Goal: Complete application form

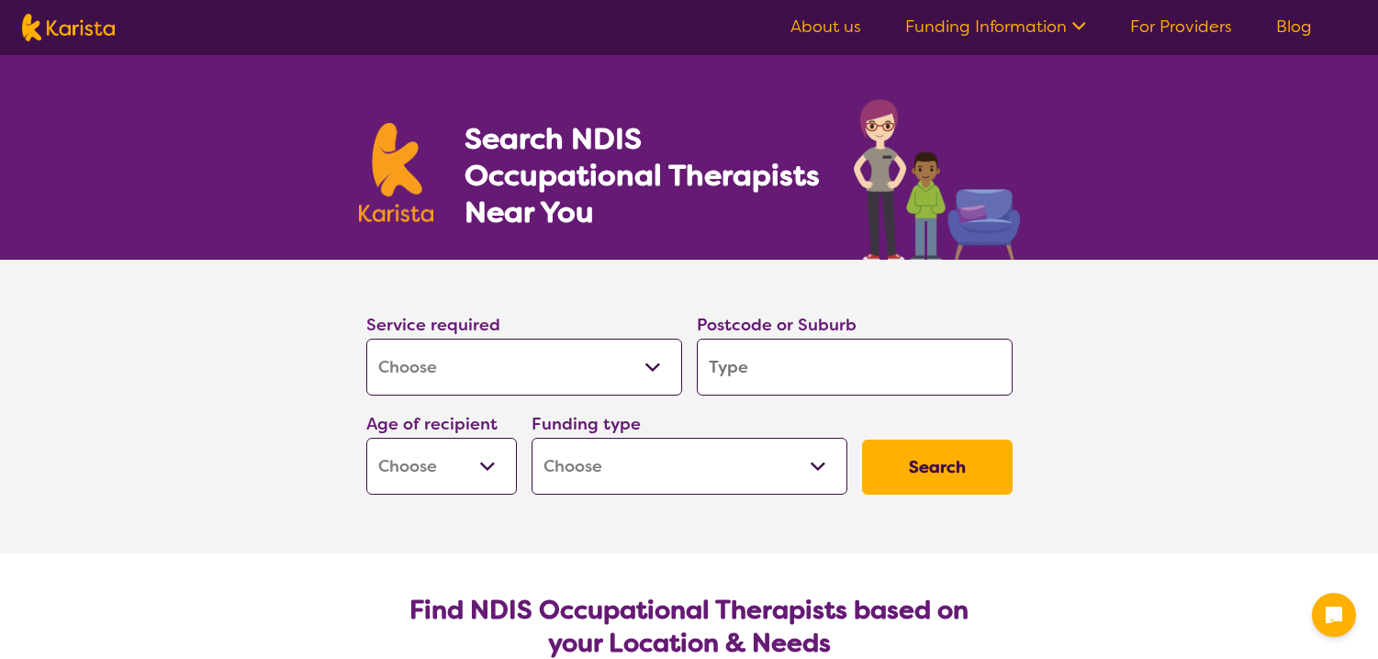
select select "[MEDICAL_DATA]"
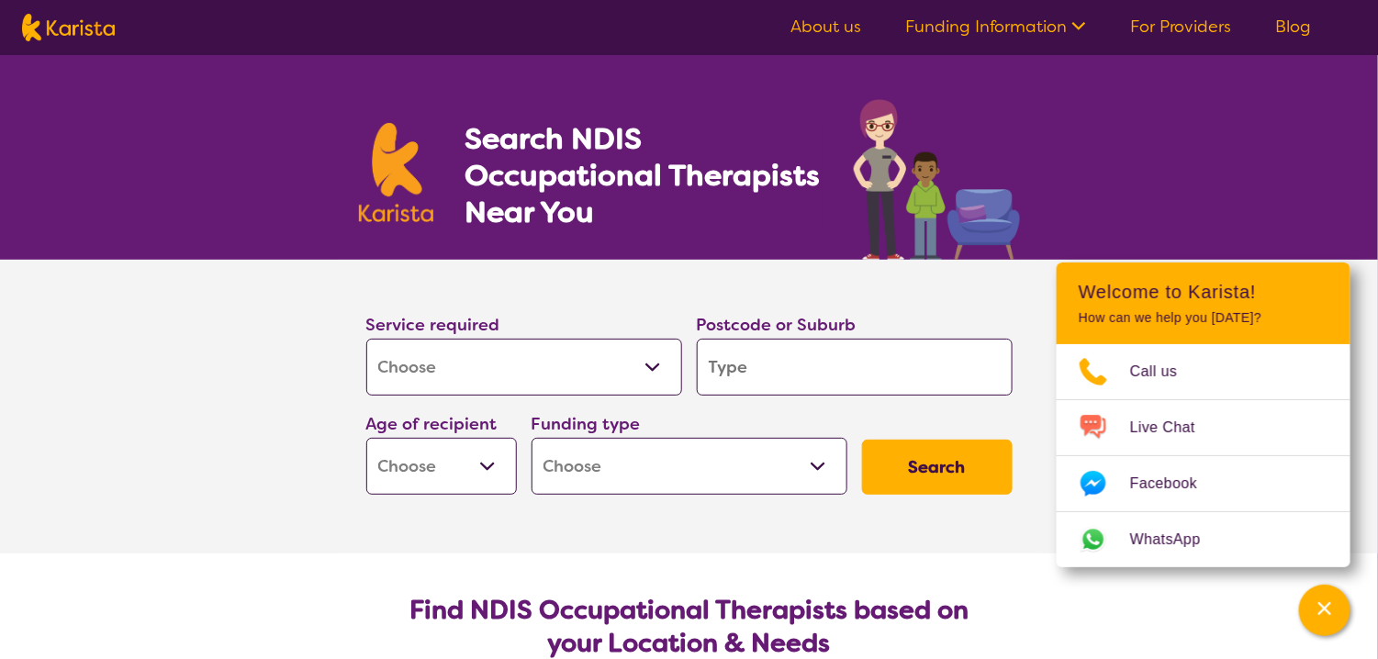
click at [767, 366] on input "search" at bounding box center [855, 367] width 316 height 57
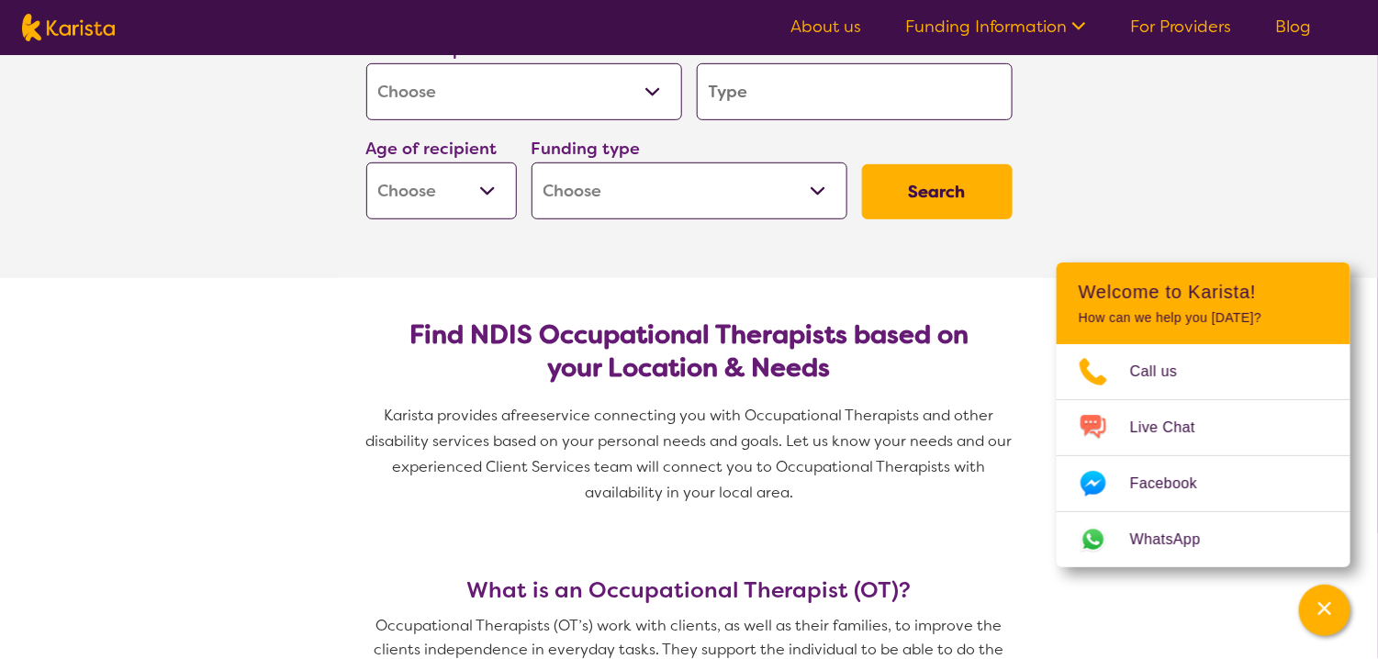
scroll to position [184, 0]
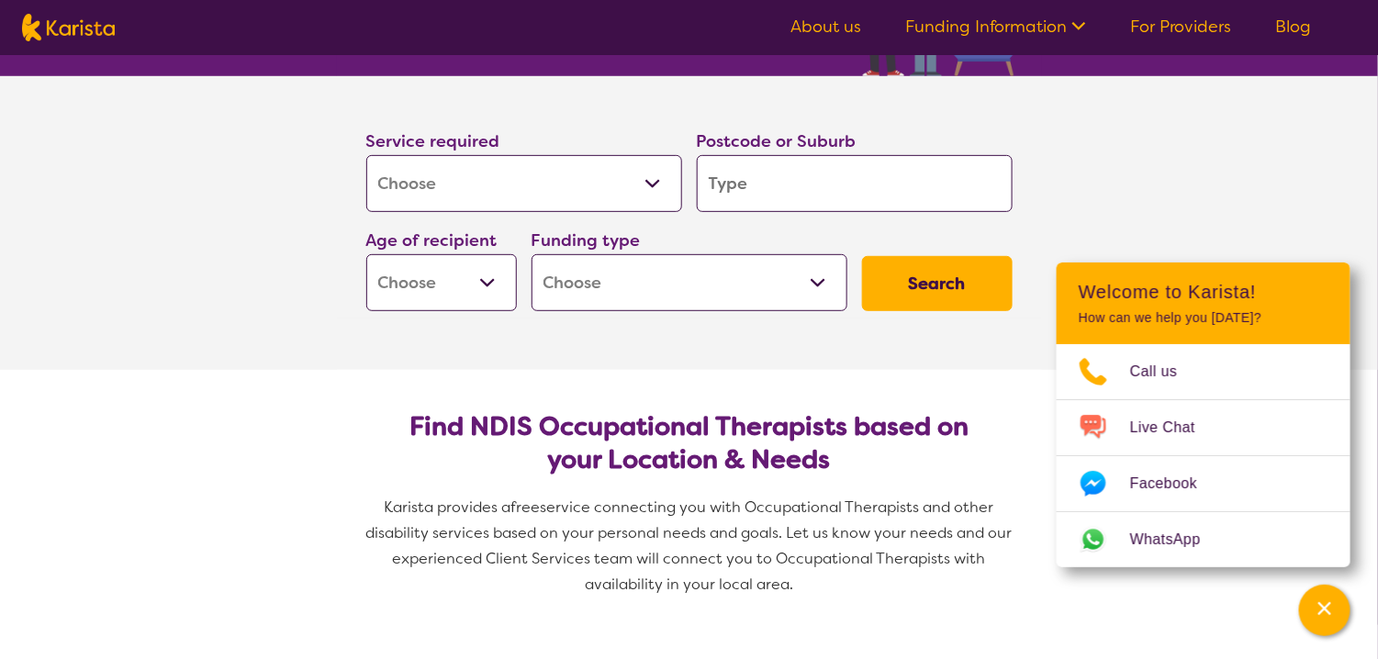
click at [819, 286] on select "Home Care Package (HCP) National Disability Insurance Scheme (NDIS) I don't know" at bounding box center [690, 282] width 316 height 57
select select "i-don-t-know"
click at [533, 259] on select "Home Care Package (HCP) National Disability Insurance Scheme (NDIS) I don't know" at bounding box center [690, 282] width 316 height 57
select select "i-don-t-know"
click at [487, 286] on select "Early Childhood - 0 to 9 Child - 10 to 11 Adolescent - 12 to 17 Adult - 18 to 6…" at bounding box center [441, 282] width 151 height 57
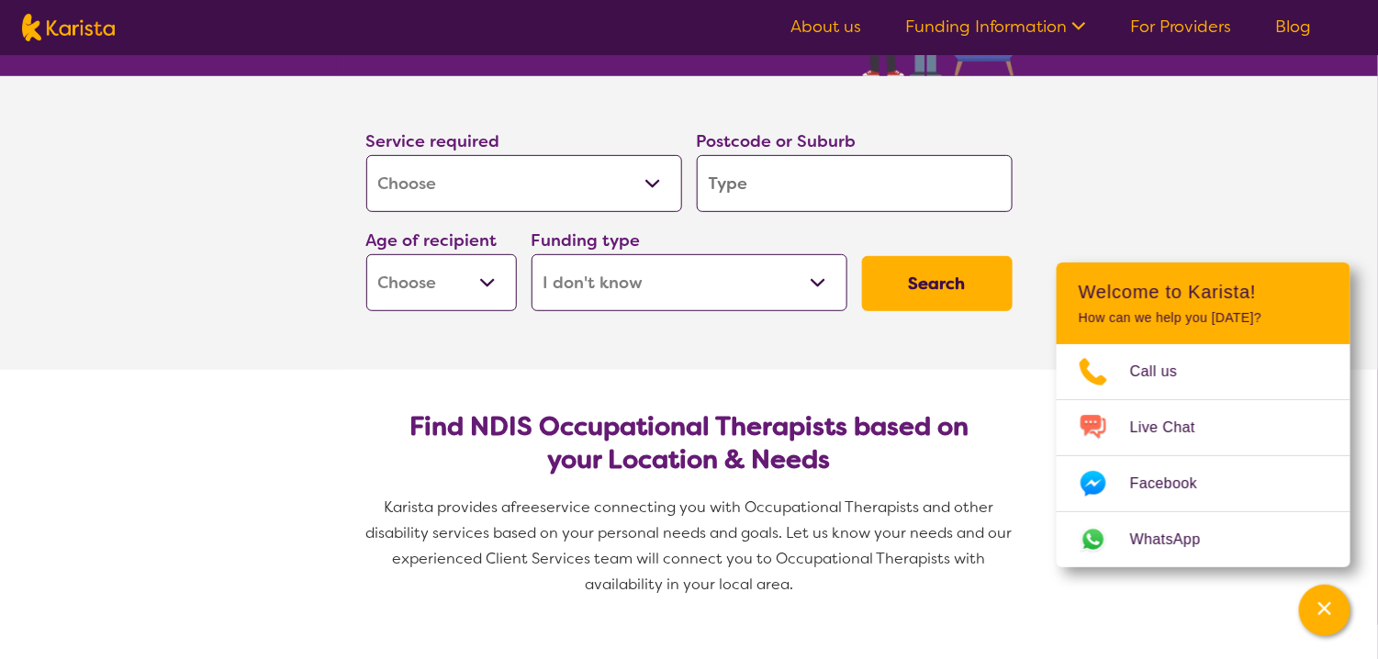
select select "AG"
click at [367, 259] on select "Early Childhood - 0 to 9 Child - 10 to 11 Adolescent - 12 to 17 Adult - 18 to 6…" at bounding box center [441, 282] width 151 height 57
select select "AG"
click at [793, 187] on input "search" at bounding box center [855, 183] width 316 height 57
type input "M"
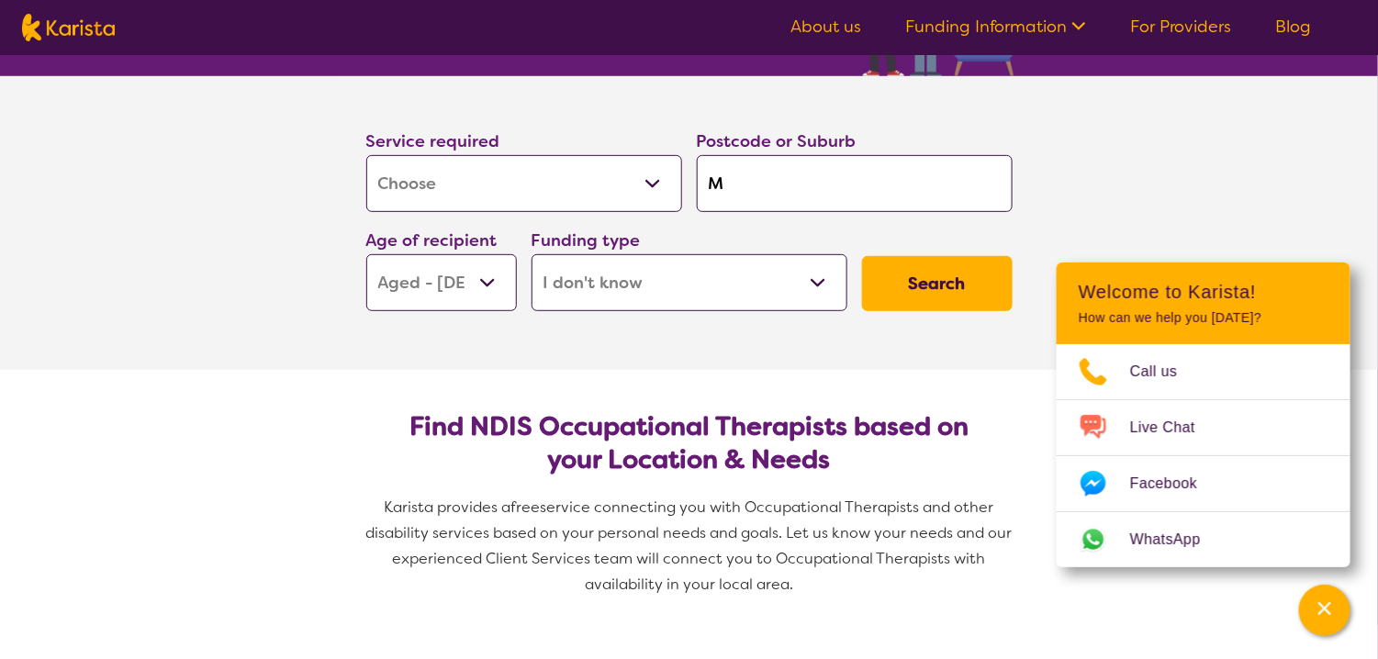
type input "M"
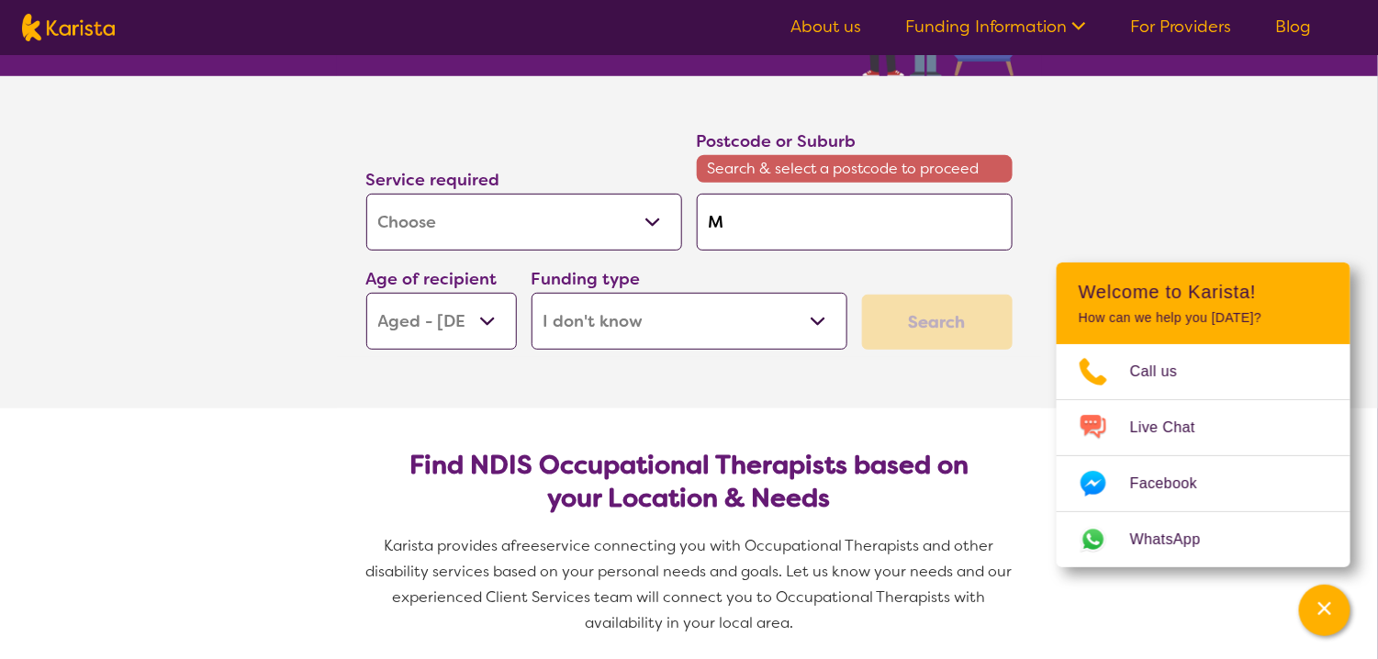
type input "Mi"
type input "Mir"
type input "Mirr"
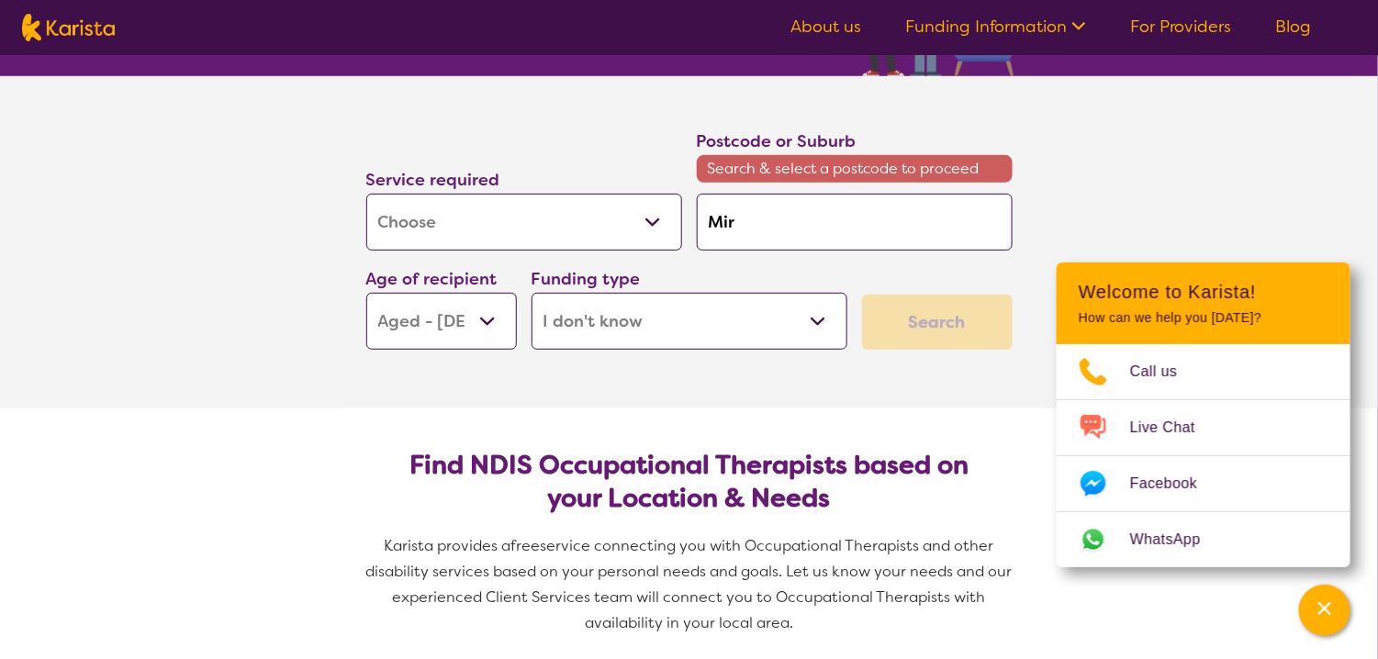
type input "Mirr"
type input "Mirra"
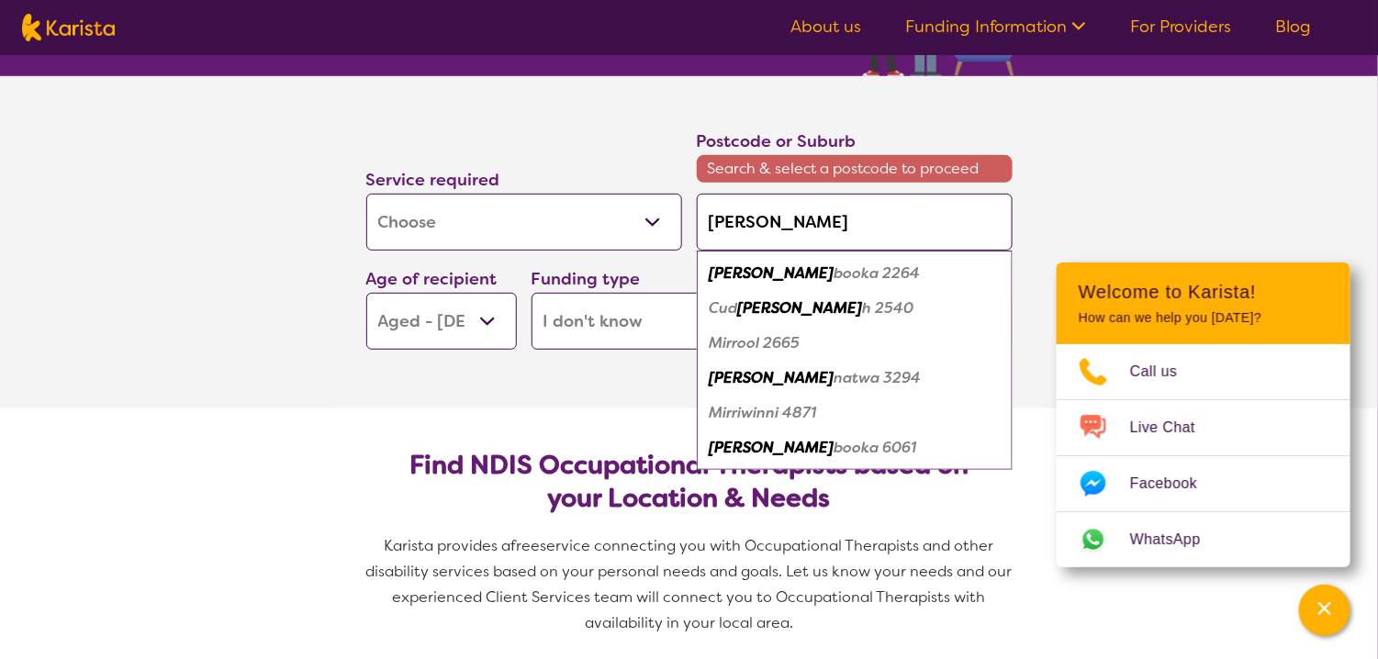
type input "Mirrab"
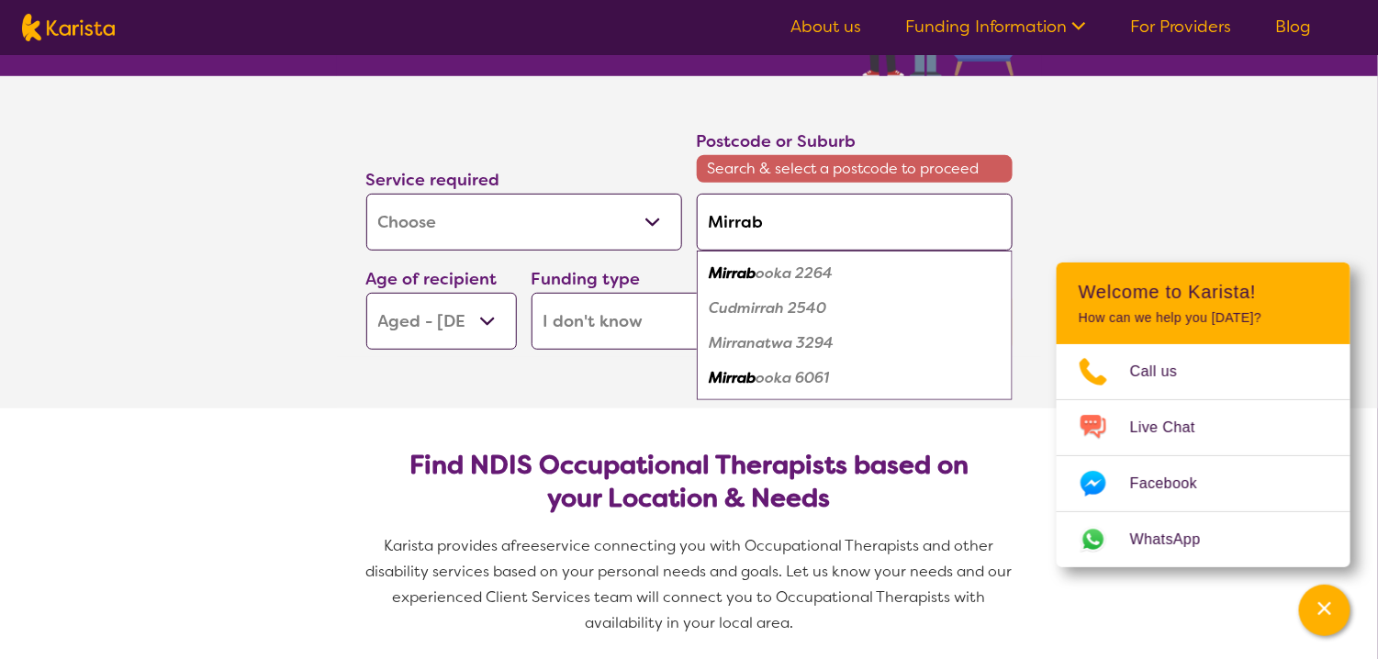
type input "Mirrabo"
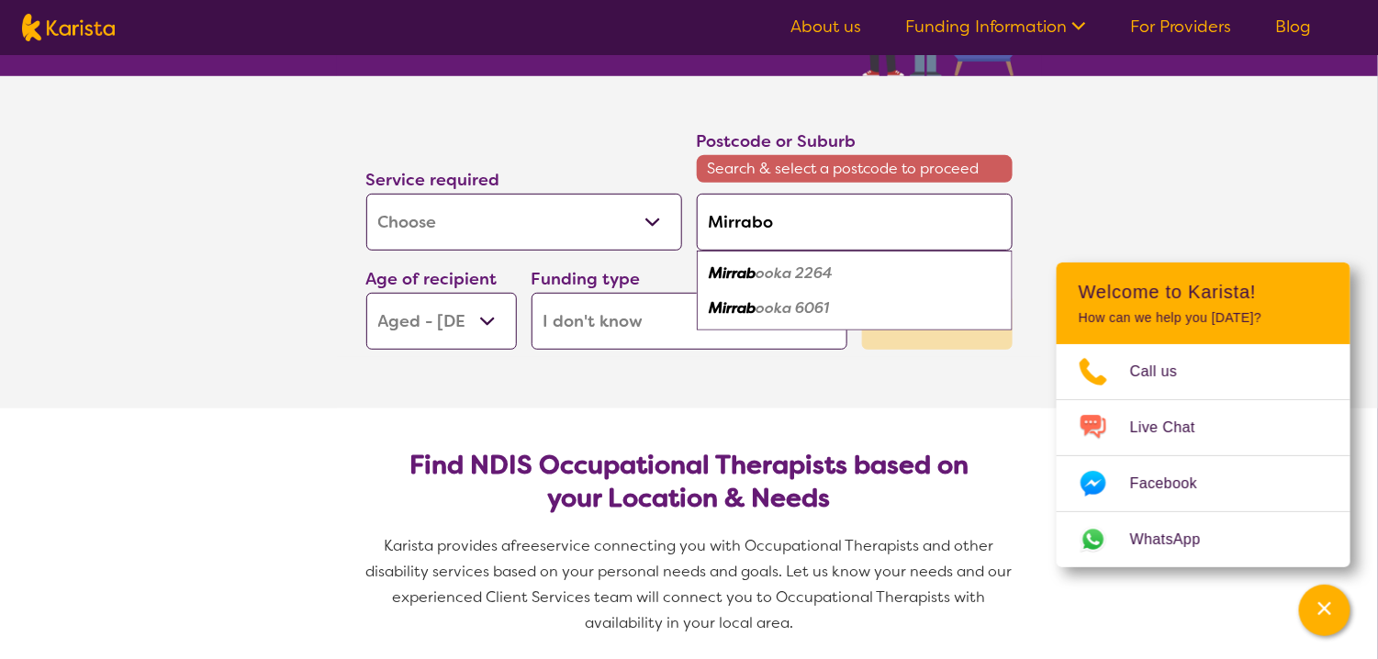
type input "Mirraboo"
type input "Mirrabook"
type input "Mirrabooka"
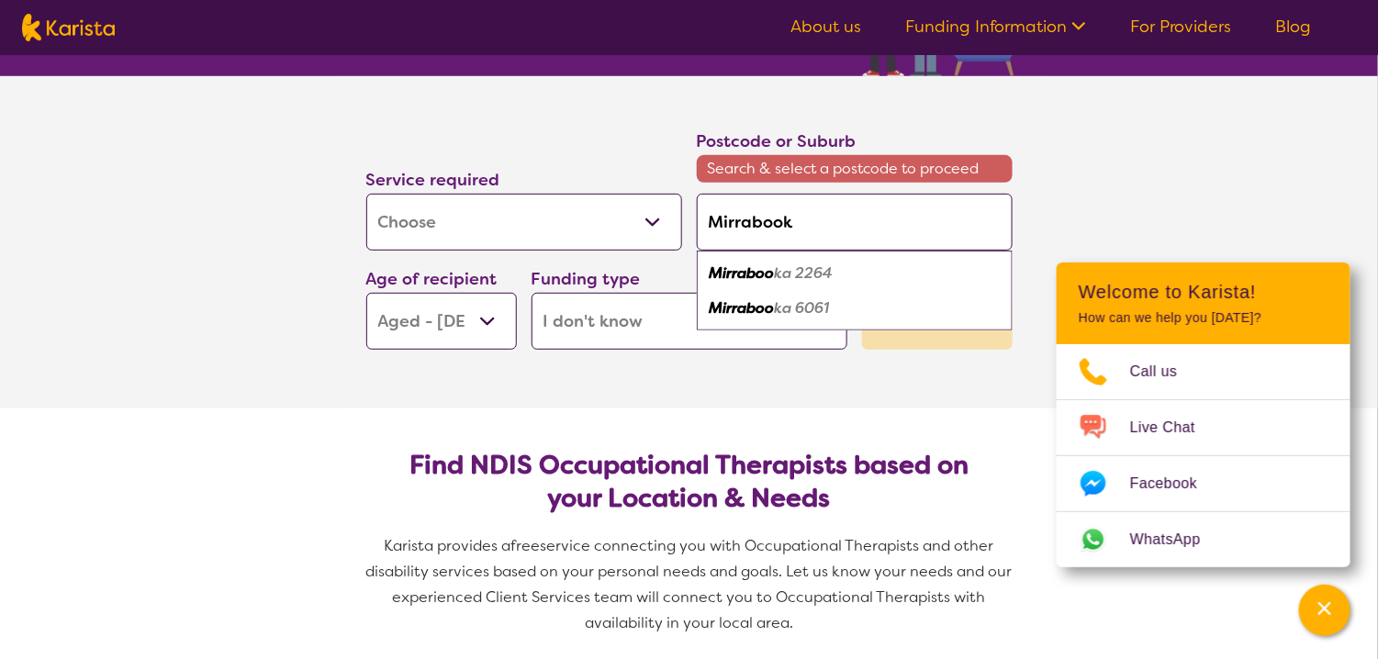
type input "Mirrabooka"
click at [827, 314] on em "6061" at bounding box center [810, 307] width 34 height 19
type input "6061"
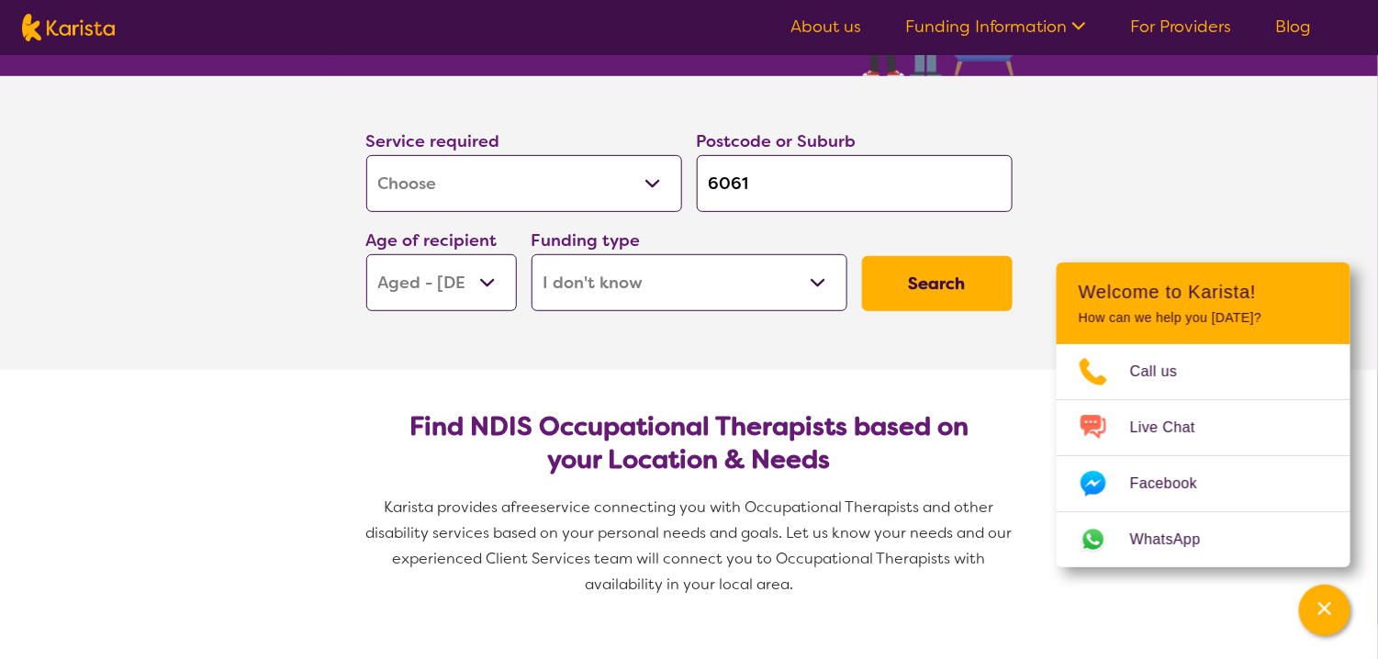
click at [939, 288] on button "Search" at bounding box center [937, 283] width 151 height 55
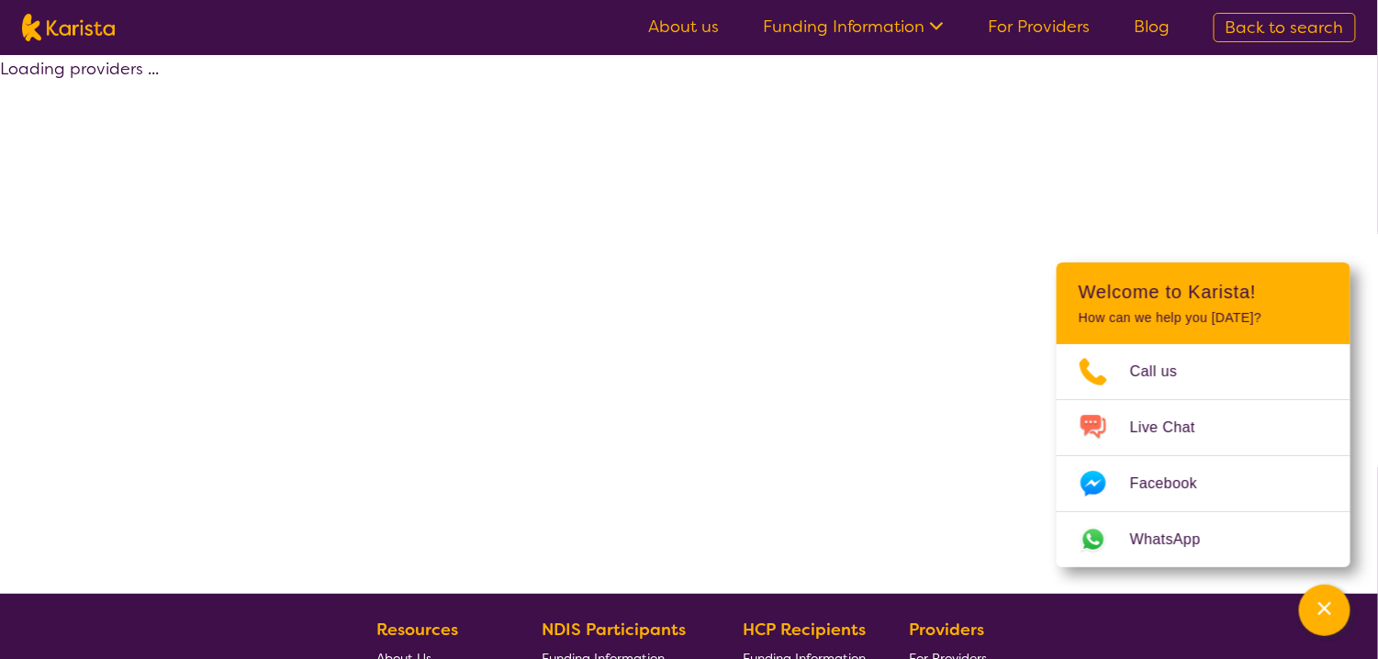
select select "[MEDICAL_DATA]"
select select "AG"
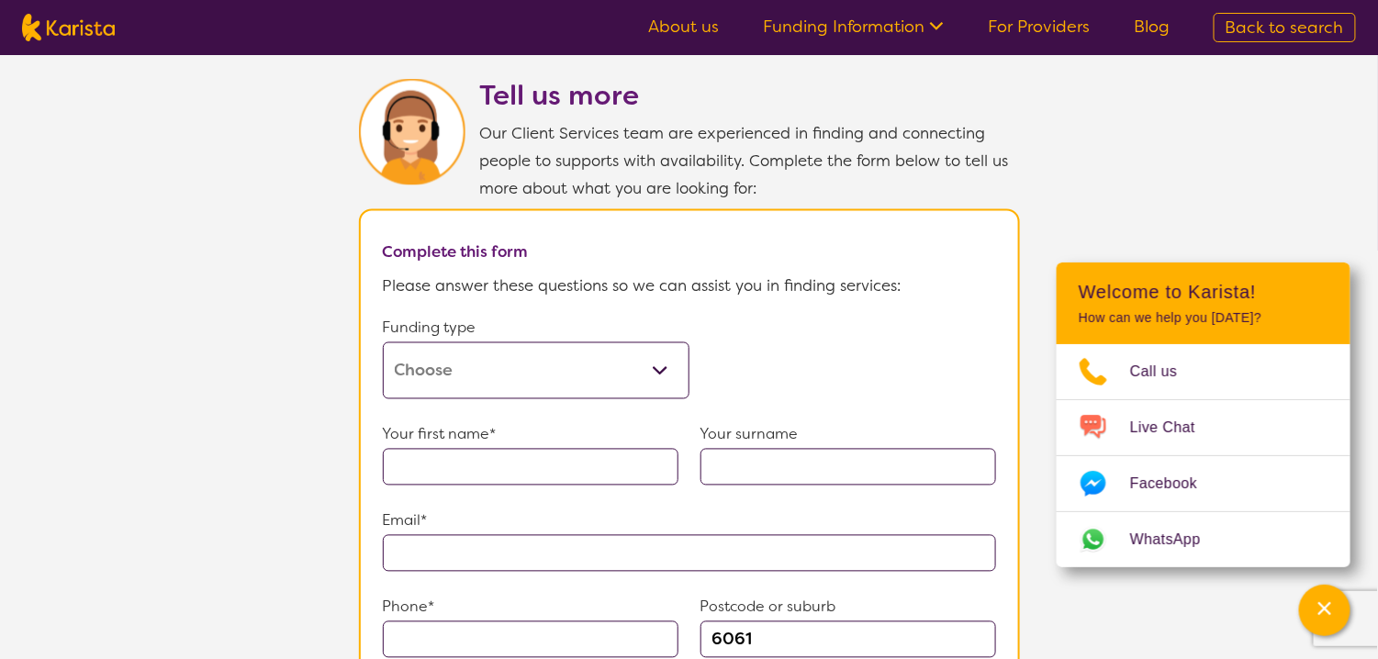
scroll to position [918, 0]
click at [657, 352] on select "Home Care Package (HCP) Home Care Package - Level 1 Home Care Package - Level 2…" at bounding box center [536, 369] width 307 height 57
select select "i-don-t-know"
click at [383, 341] on select "Home Care Package (HCP) Home Care Package - Level 1 Home Care Package - Level 2…" at bounding box center [536, 369] width 307 height 57
click at [400, 452] on input "text" at bounding box center [531, 465] width 296 height 37
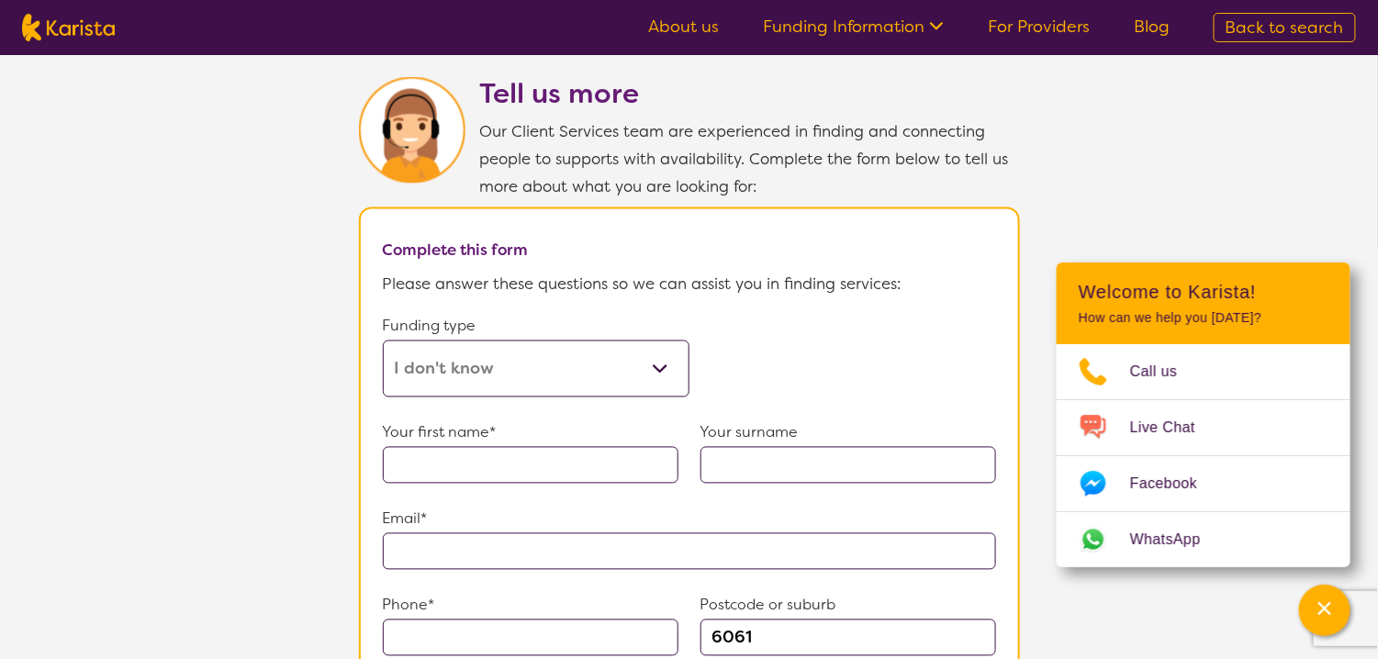
type input "Davian"
type input "Collier"
type input "**********"
type input "0410334438"
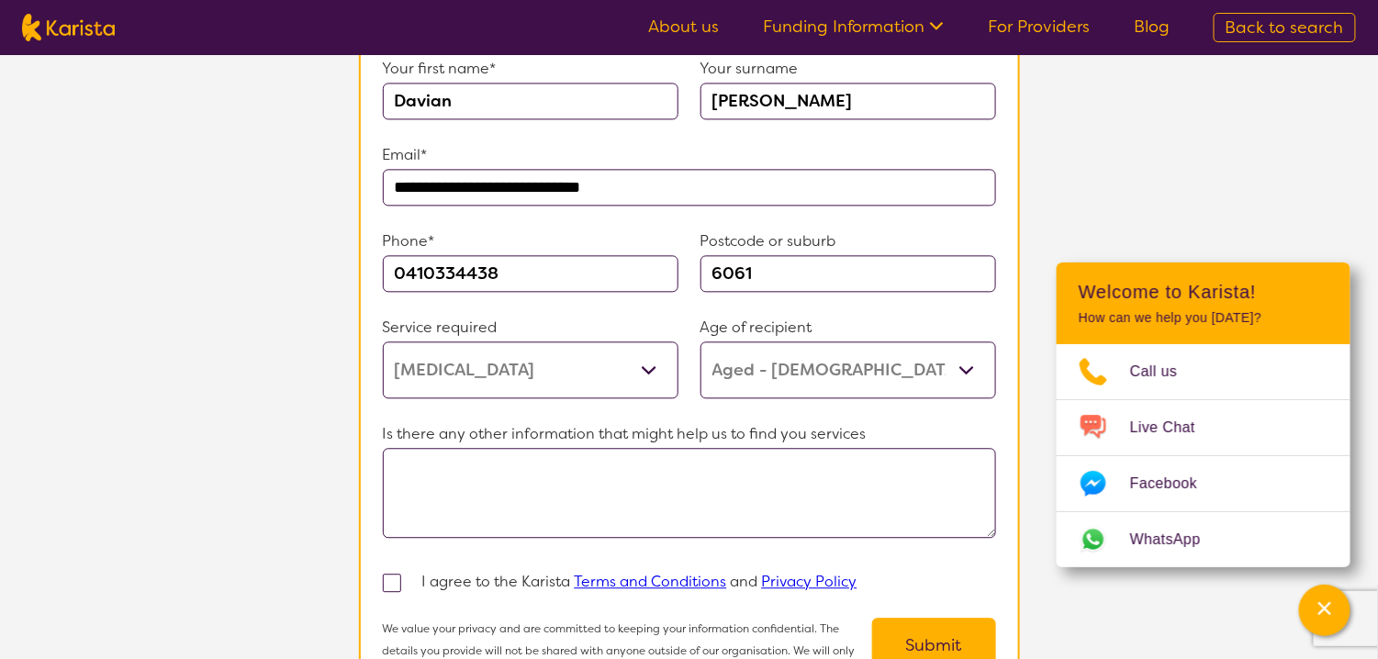
scroll to position [1286, 0]
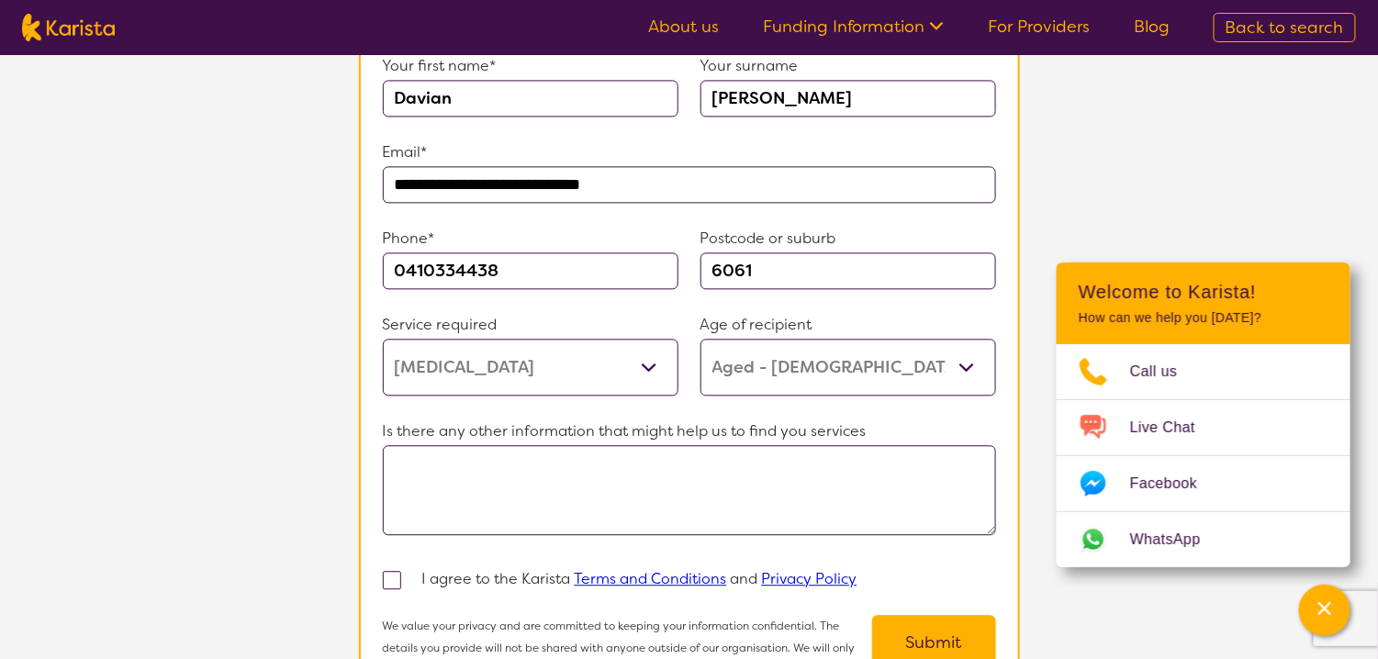
click at [648, 354] on select "Allied Health Assistant Assessment (ADHD or Autism) Behaviour support Counselli…" at bounding box center [531, 367] width 296 height 57
click at [652, 360] on select "Allied Health Assistant Assessment (ADHD or Autism) Behaviour support Counselli…" at bounding box center [531, 367] width 296 height 57
click at [383, 339] on select "Allied Health Assistant Assessment (ADHD or Autism) Behaviour support Counselli…" at bounding box center [531, 367] width 296 height 57
drag, startPoint x: 678, startPoint y: 45, endPoint x: 625, endPoint y: 146, distance: 114.2
click at [625, 146] on p "Email*" at bounding box center [689, 153] width 613 height 28
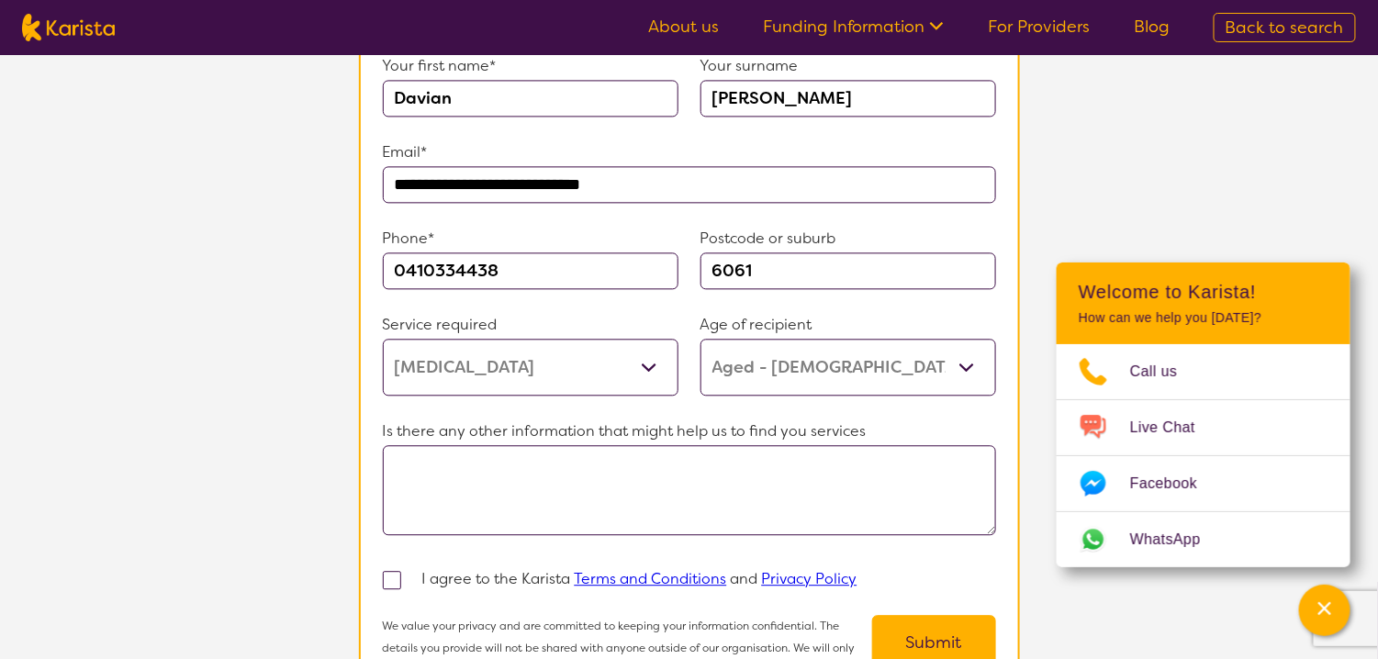
click at [399, 456] on textarea at bounding box center [689, 490] width 613 height 90
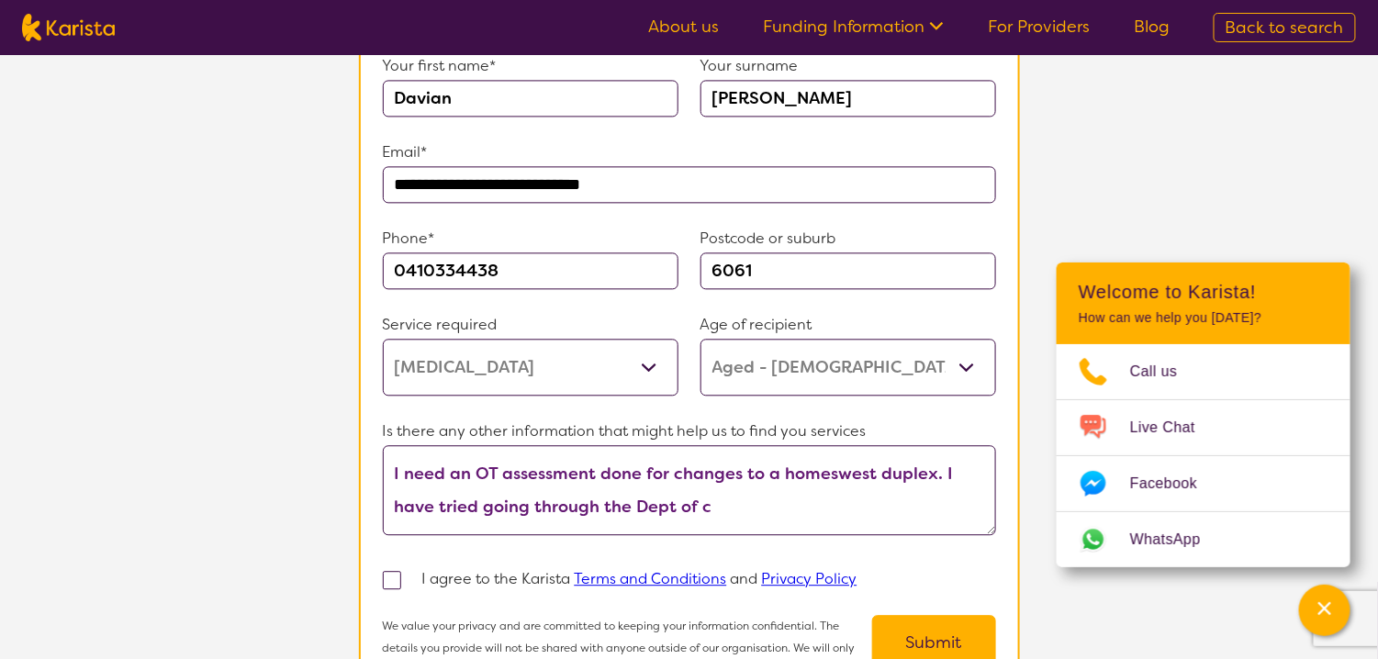
scroll to position [20, 0]
click at [649, 528] on textarea "I need an OT assessment done for changes to a homes west duplex. I have tried g…" at bounding box center [689, 490] width 613 height 90
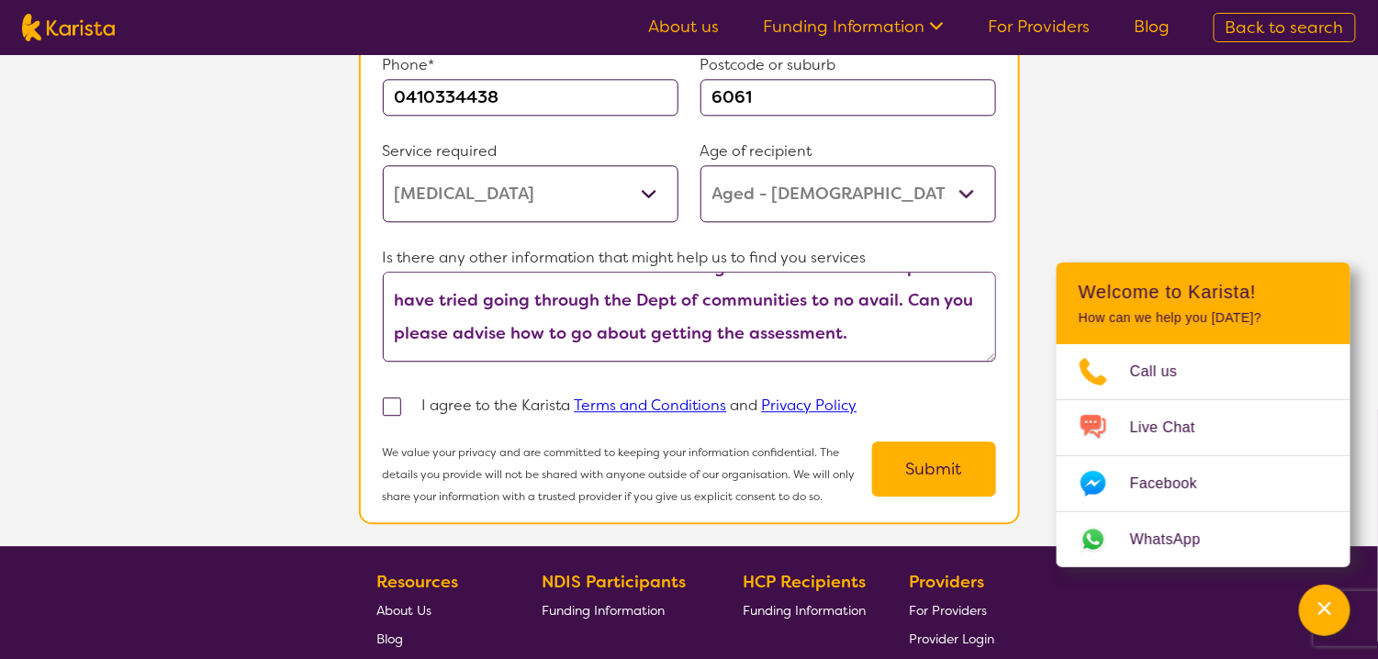
scroll to position [1469, 0]
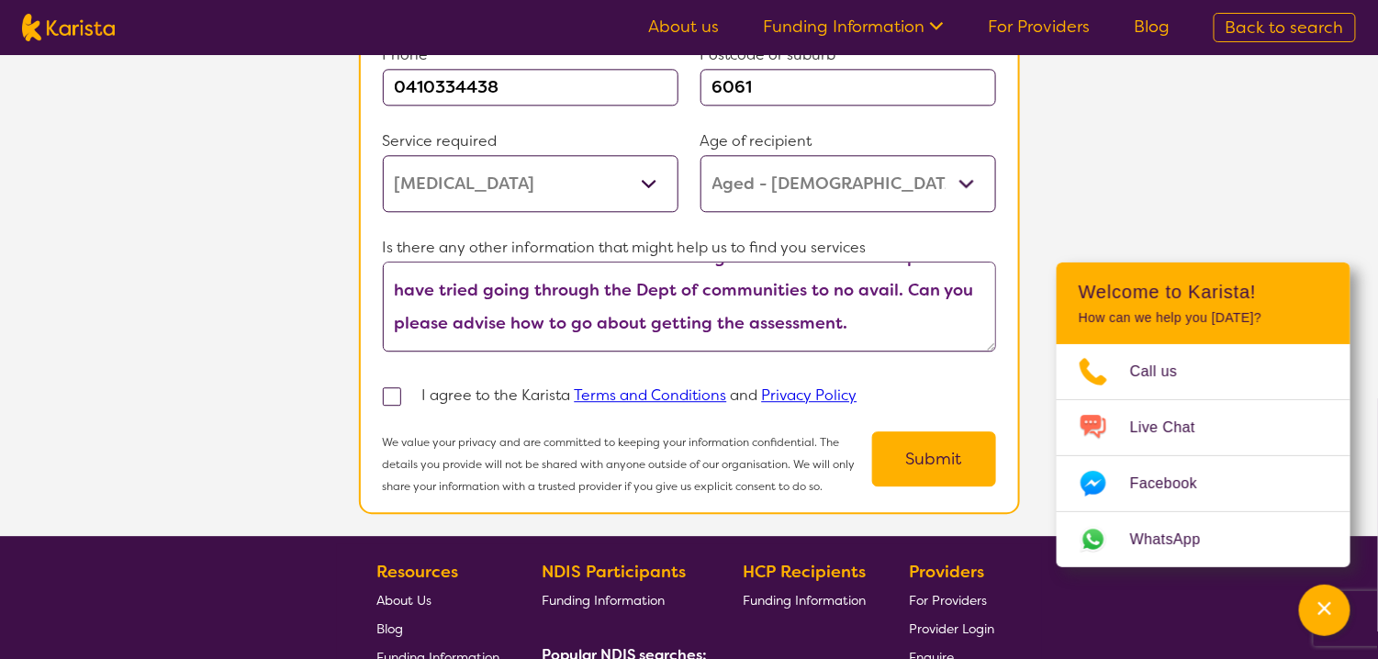
type textarea "I need an OT assessment done for changes to a homes west duplex. I have tried g…"
click at [387, 402] on span at bounding box center [392, 397] width 18 height 18
click at [411, 401] on input "checkbox" at bounding box center [417, 395] width 12 height 12
checkbox input "true"
click at [649, 402] on link "Terms and Conditions" at bounding box center [651, 395] width 152 height 19
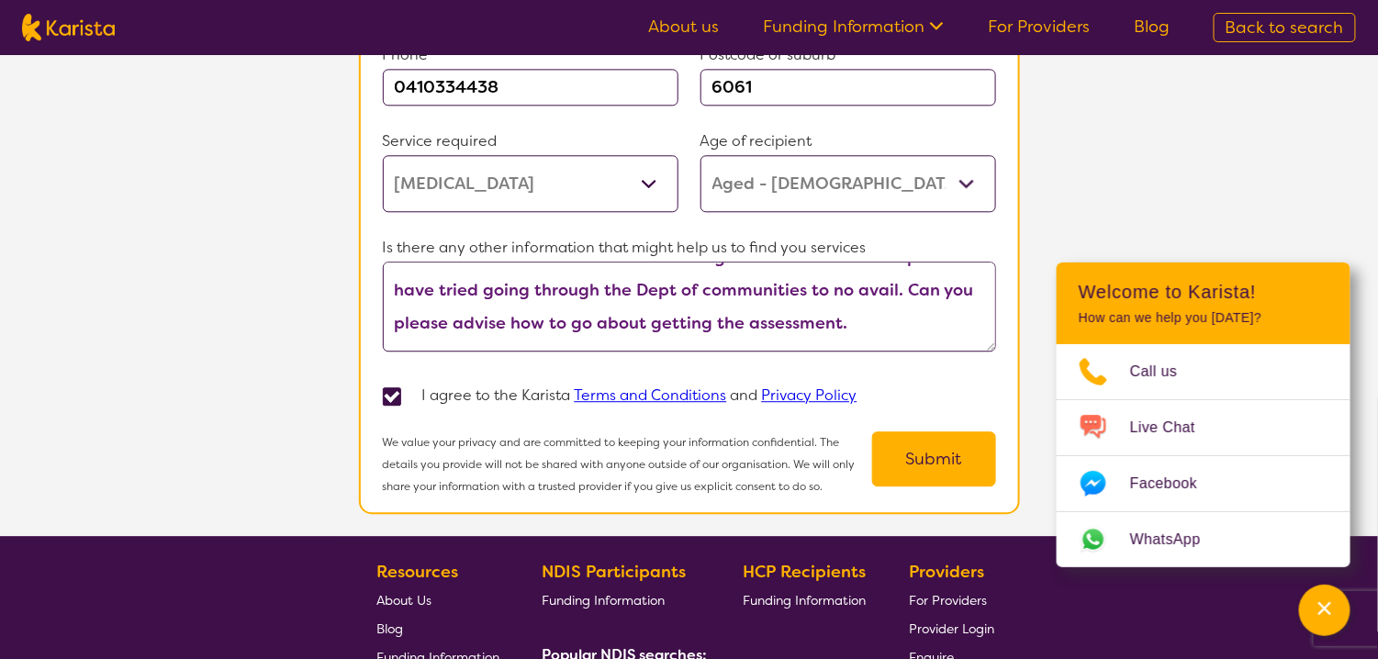
click at [939, 470] on button "Submit" at bounding box center [934, 459] width 124 height 55
